Goal: Transaction & Acquisition: Purchase product/service

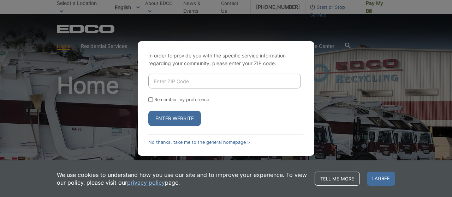
click at [179, 82] on input "Enter ZIP Code" at bounding box center [224, 81] width 152 height 15
type input "92069"
click at [150, 100] on input "Remember my preference" at bounding box center [150, 99] width 5 height 5
checkbox input "true"
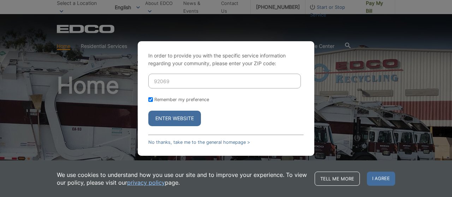
click at [176, 117] on button "Enter Website" at bounding box center [174, 119] width 53 height 16
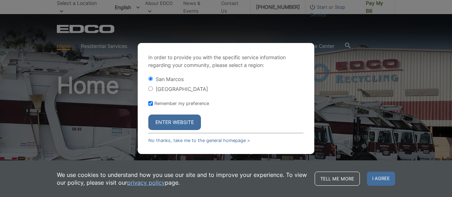
click at [171, 124] on button "Enter Website" at bounding box center [174, 123] width 53 height 16
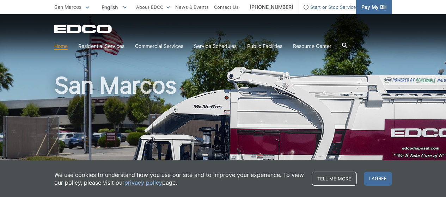
click at [372, 8] on span "Pay My Bill" at bounding box center [374, 7] width 25 height 8
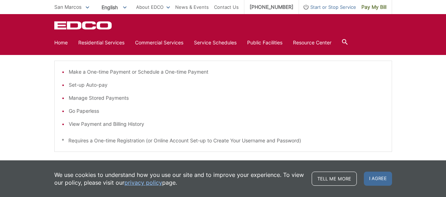
scroll to position [106, 0]
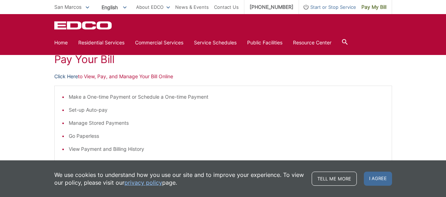
click at [65, 77] on link "Click Here" at bounding box center [66, 77] width 24 height 8
